Goal: Find specific page/section: Find specific page/section

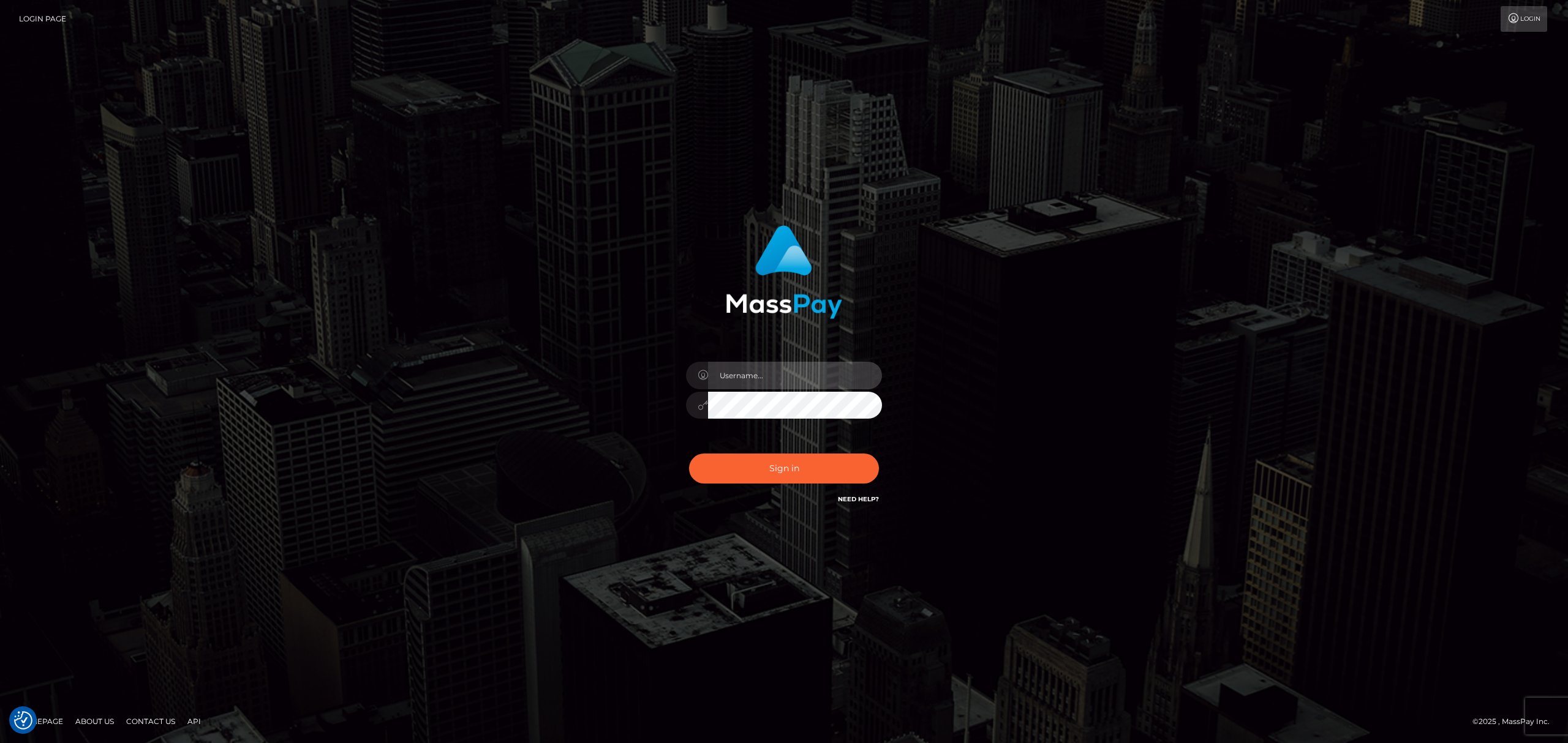
click at [743, 379] on input "text" at bounding box center [795, 375] width 174 height 27
type input "Eric"
click at [795, 477] on button "Sign in" at bounding box center [784, 468] width 189 height 30
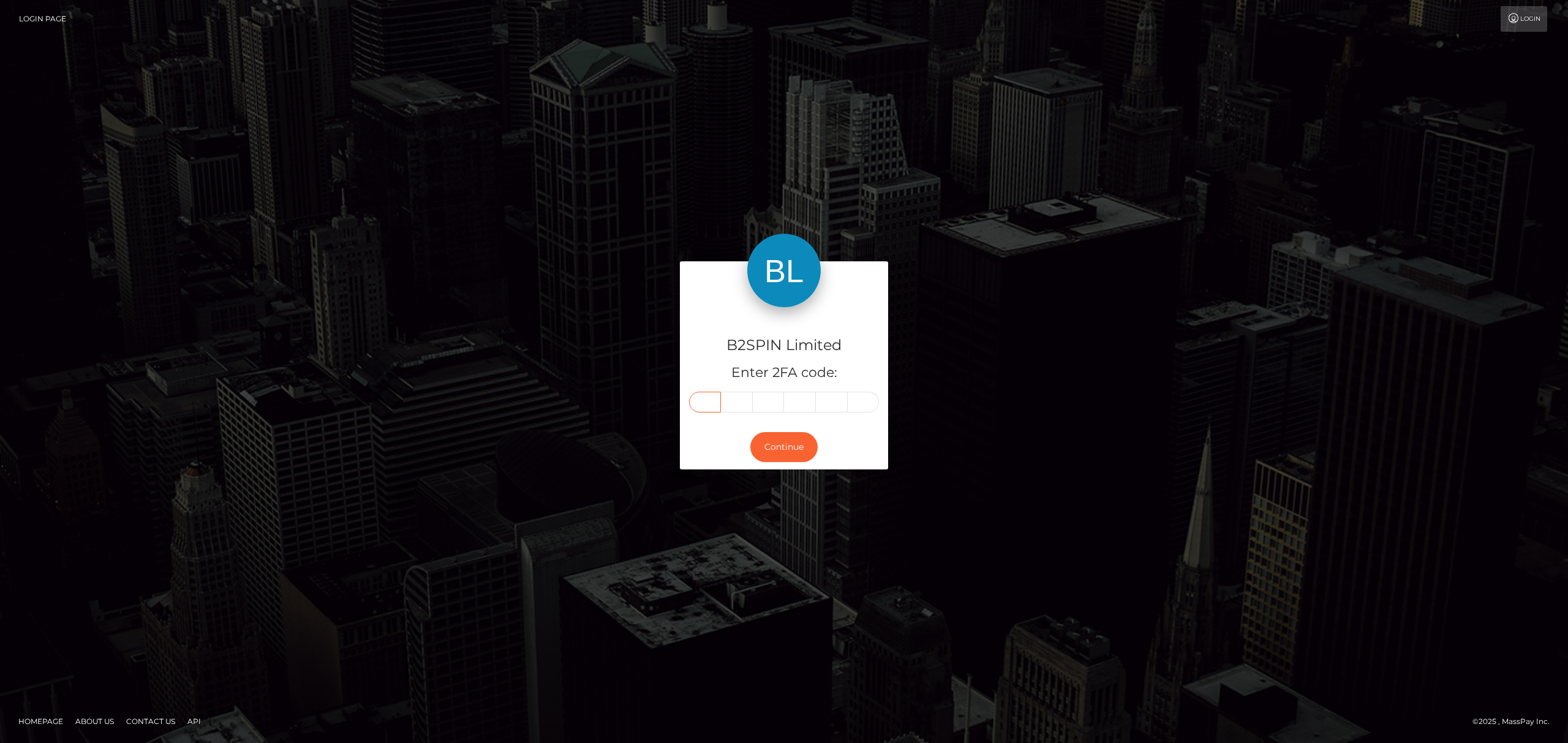
click at [705, 400] on input "text" at bounding box center [705, 402] width 32 height 21
paste input "7"
type input "7"
type input "2"
type input "4"
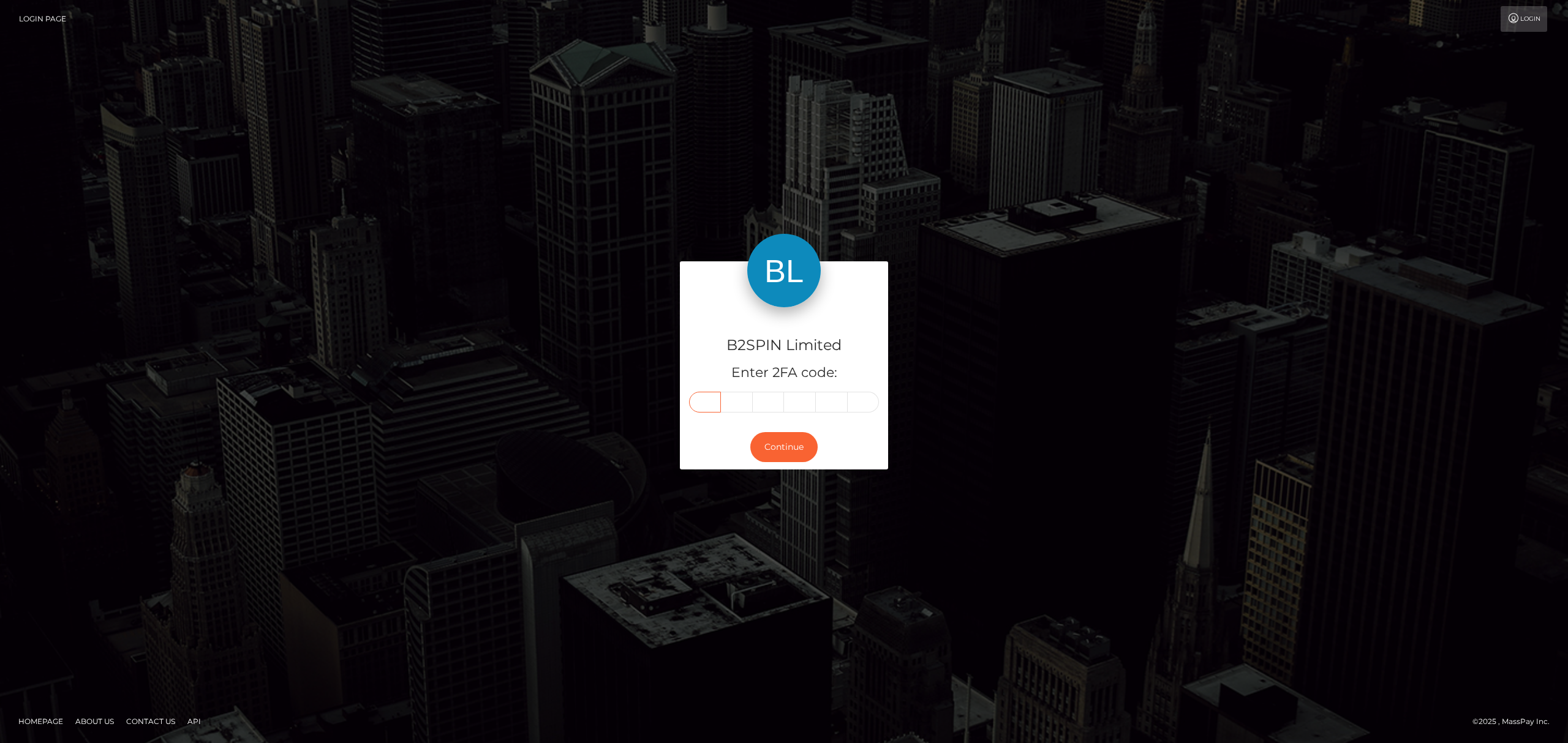
type input "5"
type input "2"
click at [792, 445] on button "Continue" at bounding box center [784, 446] width 68 height 30
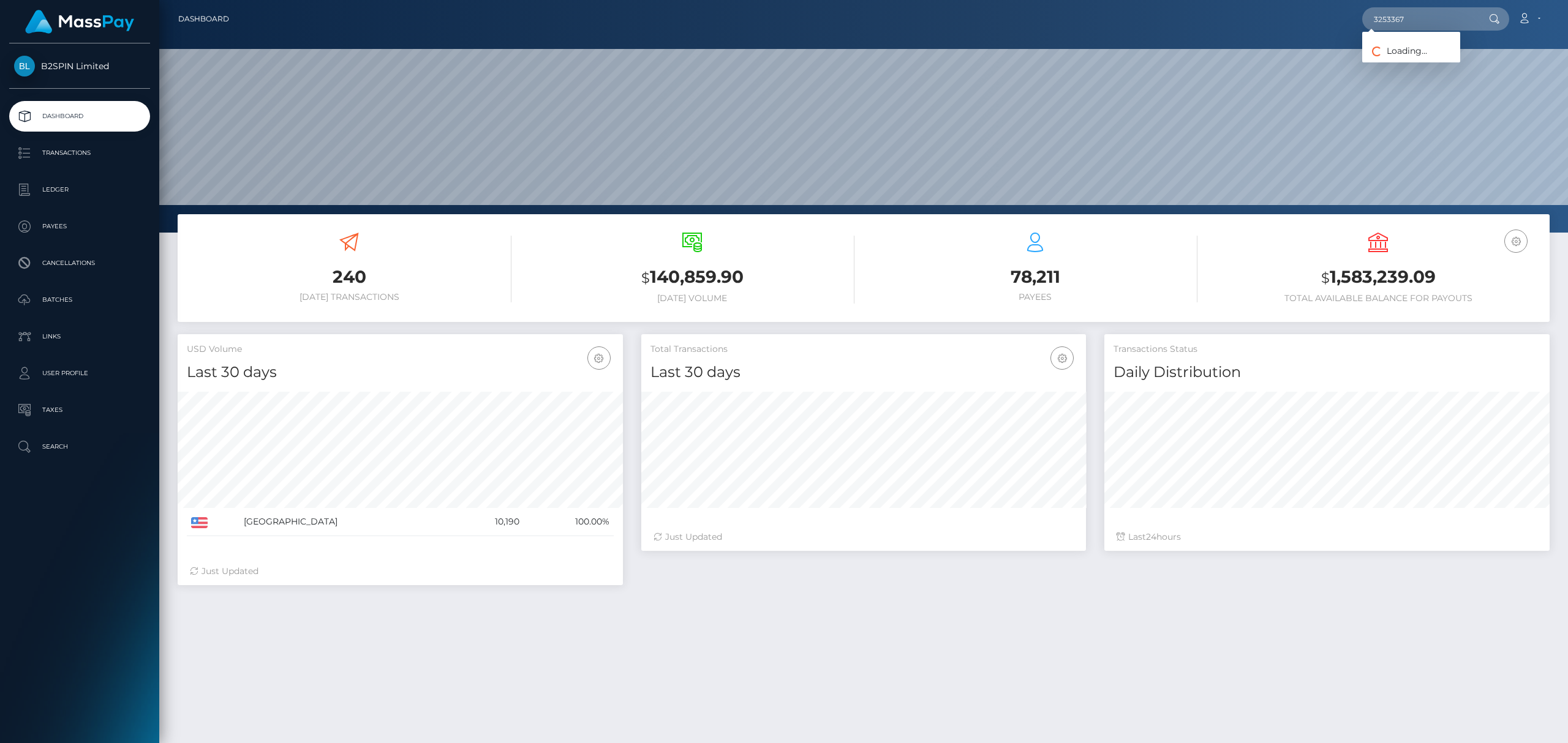
scroll to position [217, 445]
click at [1408, 64] on link "ANDREW REKSMY CHHEM" at bounding box center [1442, 63] width 159 height 22
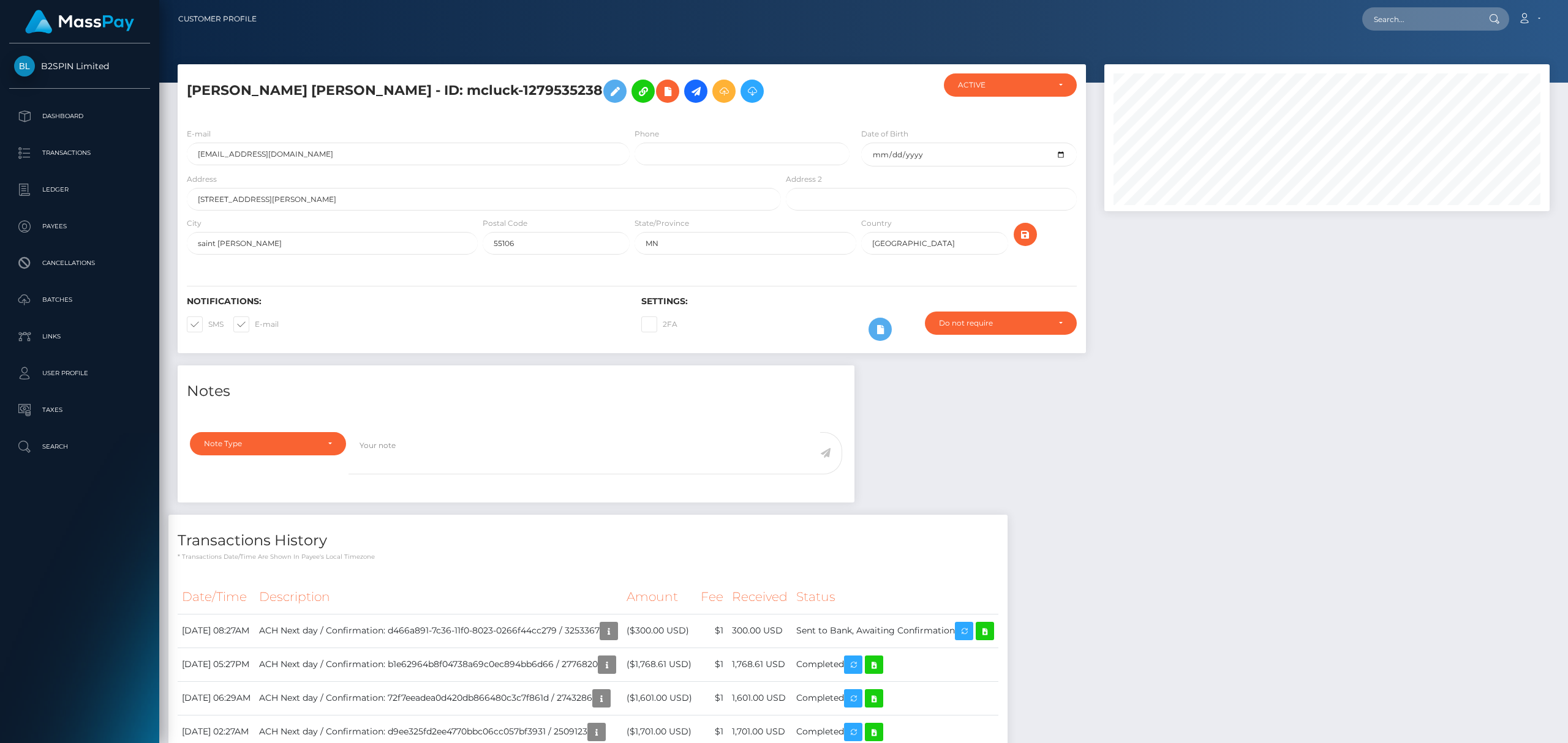
scroll to position [147, 445]
